Goal: Transaction & Acquisition: Purchase product/service

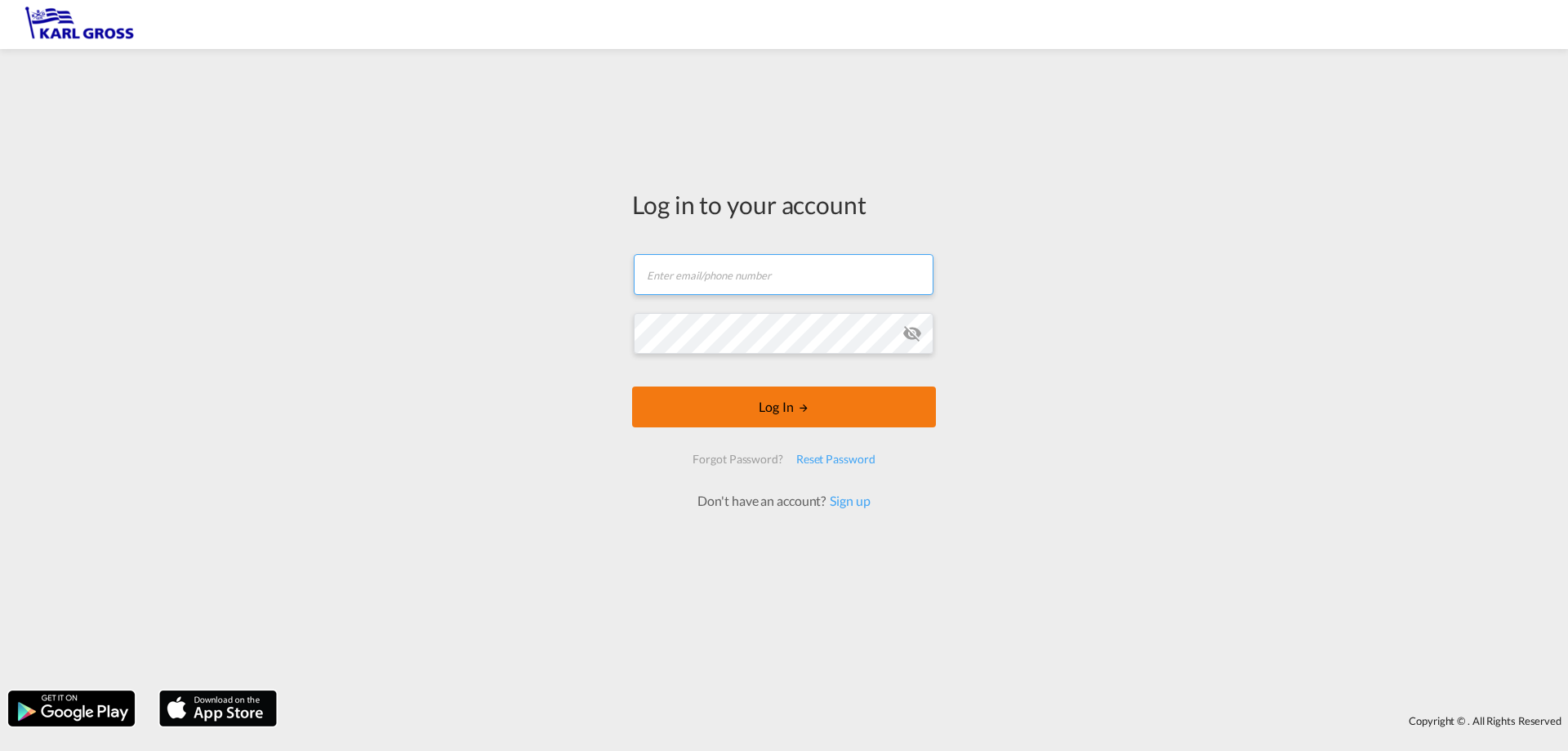
type input "[PERSON_NAME][EMAIL_ADDRESS][DOMAIN_NAME]"
click at [810, 403] on button "Log In" at bounding box center [784, 407] width 304 height 41
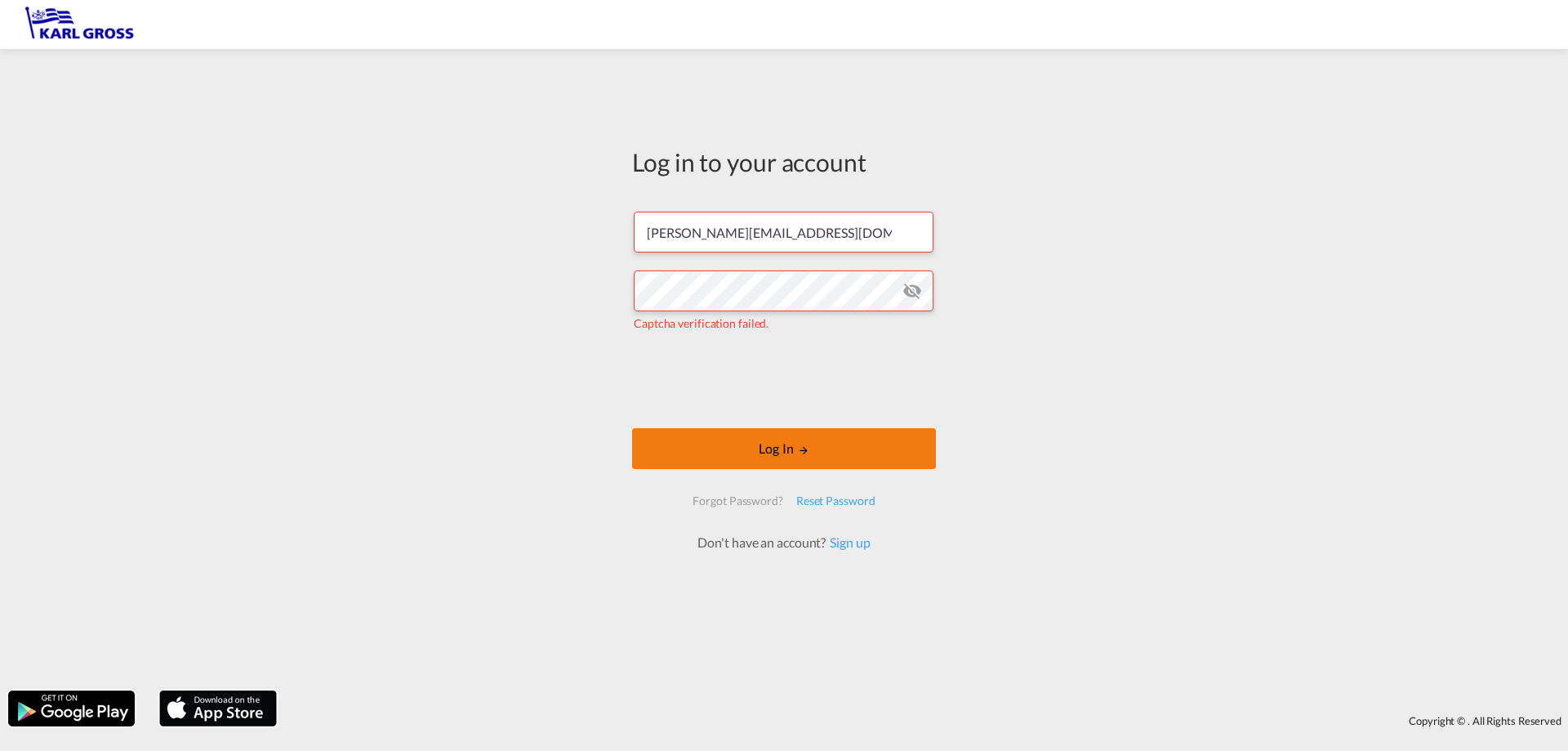
click at [729, 443] on button "Log In" at bounding box center [784, 449] width 304 height 41
